Goal: Book appointment/travel/reservation

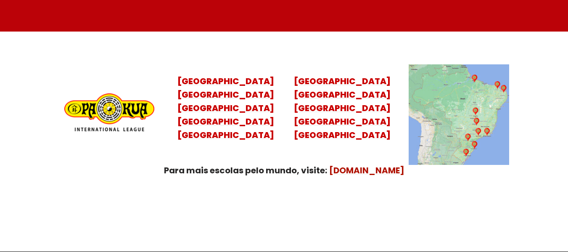
scroll to position [3333, 0]
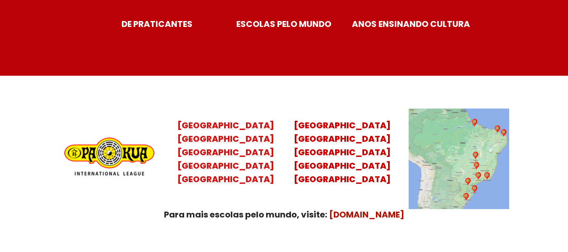
click at [248, 133] on mark "[GEOGRAPHIC_DATA] [GEOGRAPHIC_DATA] [GEOGRAPHIC_DATA] [GEOGRAPHIC_DATA]" at bounding box center [225, 159] width 97 height 52
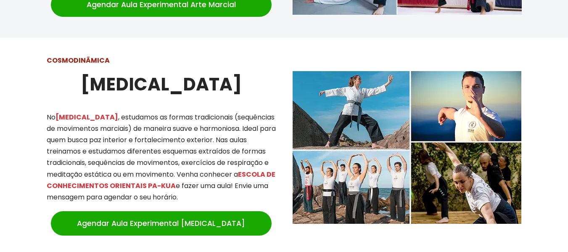
scroll to position [765, 0]
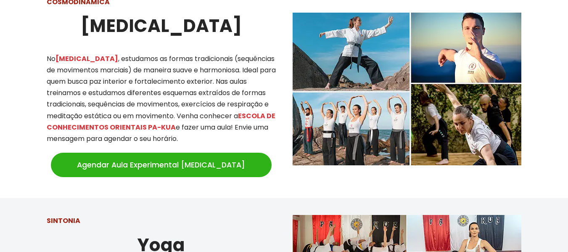
click at [183, 154] on link "Agendar Aula Experimental Tai Chi" at bounding box center [161, 165] width 221 height 24
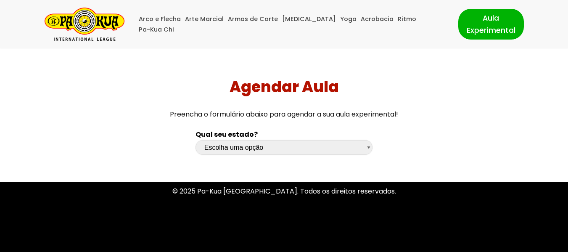
click at [237, 145] on select "Escolha uma opção [GEOGRAPHIC_DATA] [GEOGRAPHIC_DATA] [GEOGRAPHIC_DATA] [GEOGRA…" at bounding box center [283, 147] width 177 height 15
select select "sc"
click at [195, 140] on select "Escolha uma opção [GEOGRAPHIC_DATA] [GEOGRAPHIC_DATA] [GEOGRAPHIC_DATA] [GEOGRA…" at bounding box center [283, 147] width 177 height 15
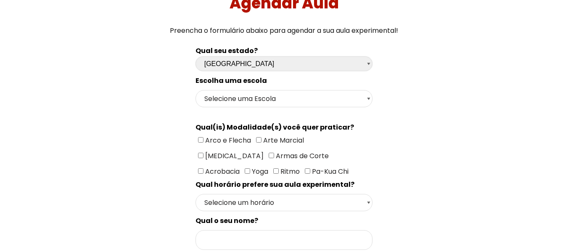
scroll to position [84, 0]
click at [334, 104] on select "Selecione uma Escola Florianópolis - Escola Pantanal Florianópolis - Escola Mau…" at bounding box center [283, 98] width 177 height 17
select select "Florianópolis - Escola São José"
click at [195, 90] on select "Selecione uma Escola Florianópolis - Escola Pantanal Florianópolis - Escola Mau…" at bounding box center [283, 98] width 177 height 17
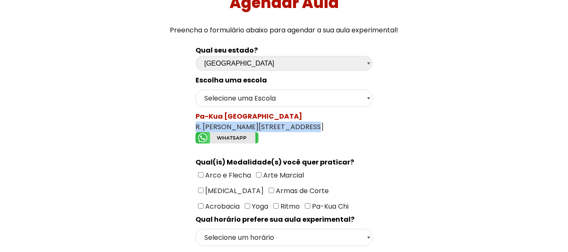
drag, startPoint x: 298, startPoint y: 126, endPoint x: 194, endPoint y: 122, distance: 103.9
click at [203, 187] on input"] "[MEDICAL_DATA]" at bounding box center [200, 189] width 5 height 5
checkbox input"] "true"
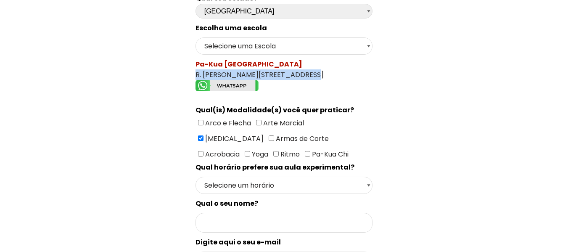
scroll to position [210, 0]
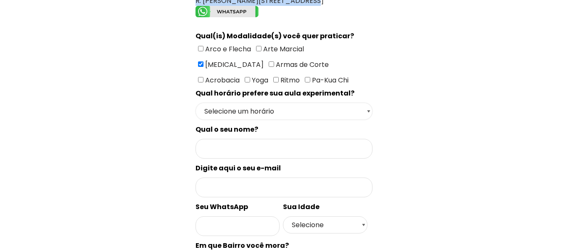
click at [301, 116] on select "Selecione um horário Manhã Tarde Noite" at bounding box center [283, 111] width 177 height 17
select select "Noite"
click at [195, 103] on select "Selecione um horário Manhã Tarde Noite" at bounding box center [283, 111] width 177 height 17
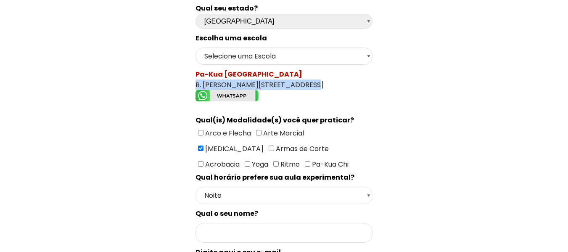
scroll to position [0, 0]
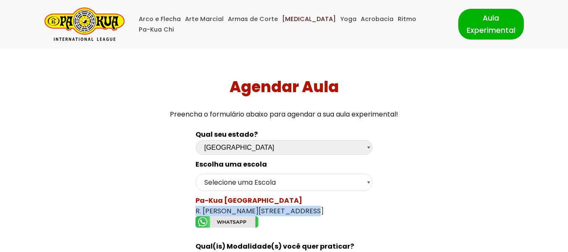
click at [294, 23] on link "[MEDICAL_DATA]" at bounding box center [309, 19] width 54 height 11
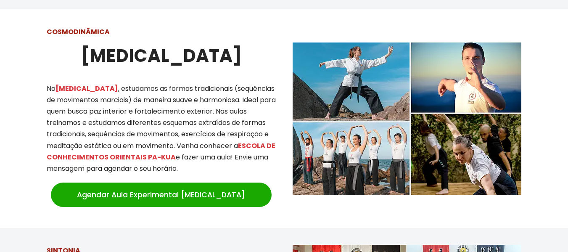
click at [320, 98] on img at bounding box center [407, 118] width 229 height 153
click at [311, 157] on img at bounding box center [407, 118] width 229 height 153
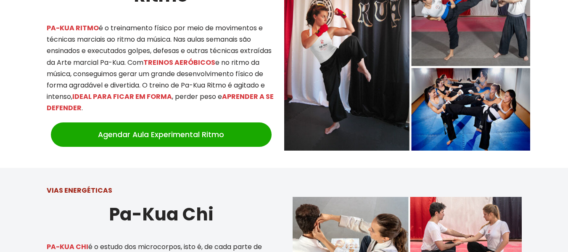
scroll to position [1744, 0]
